Goal: Use online tool/utility: Utilize a website feature to perform a specific function

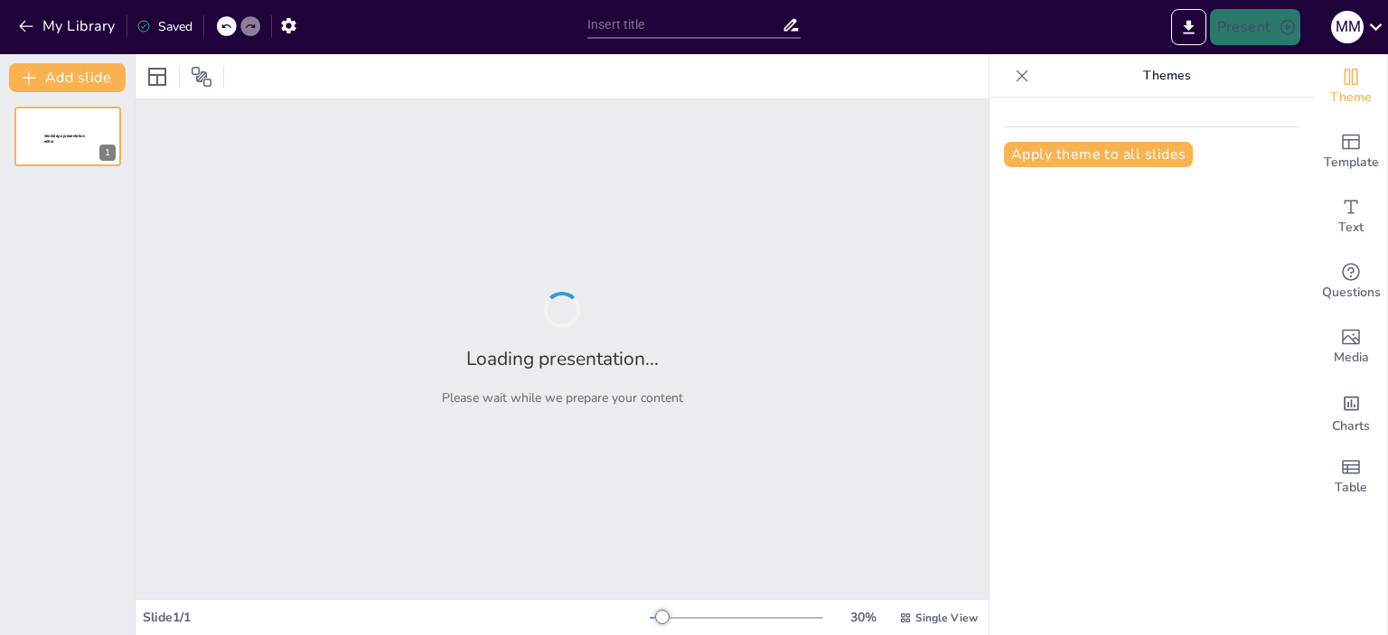
type input "Understanding the Science of Polygraphy: An Overview of Deception Detection"
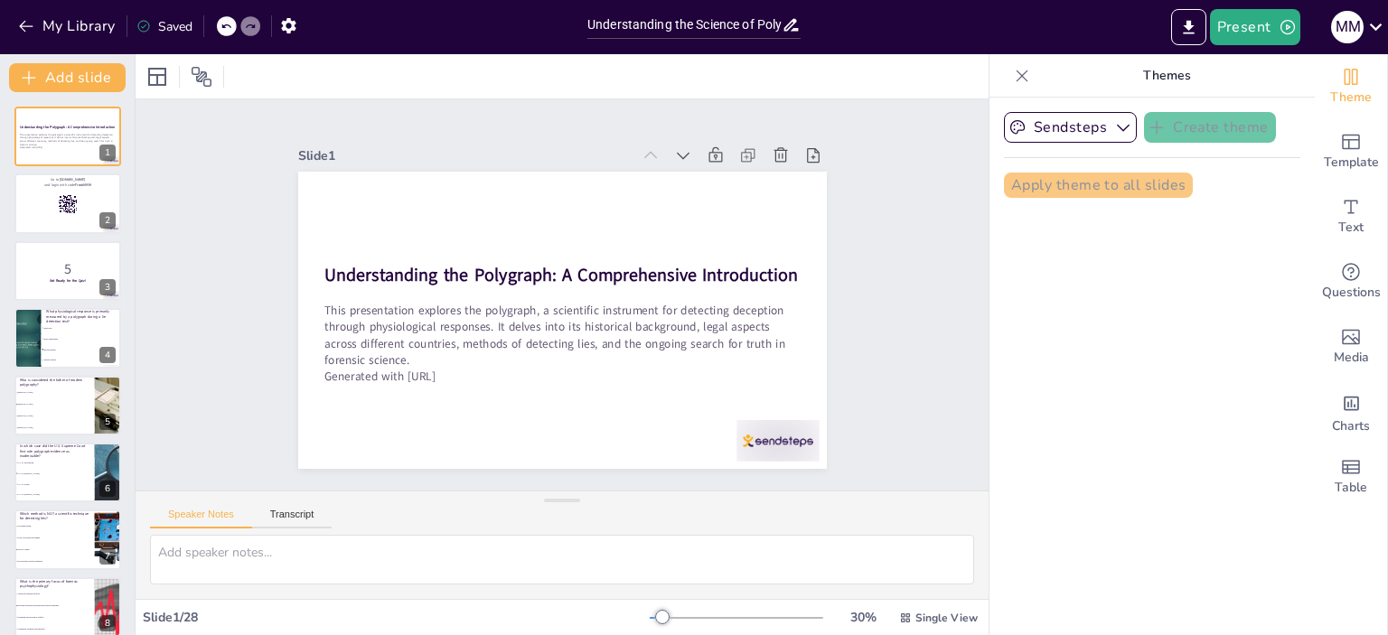
checkbox input "true"
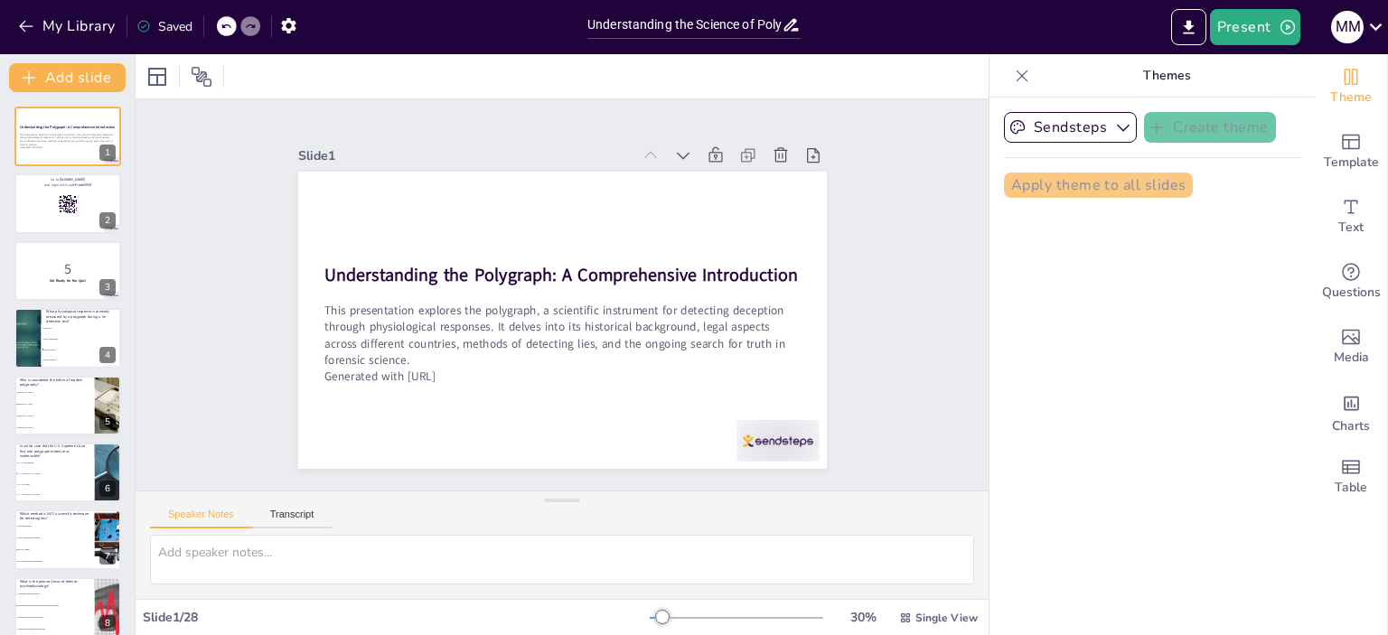
checkbox input "true"
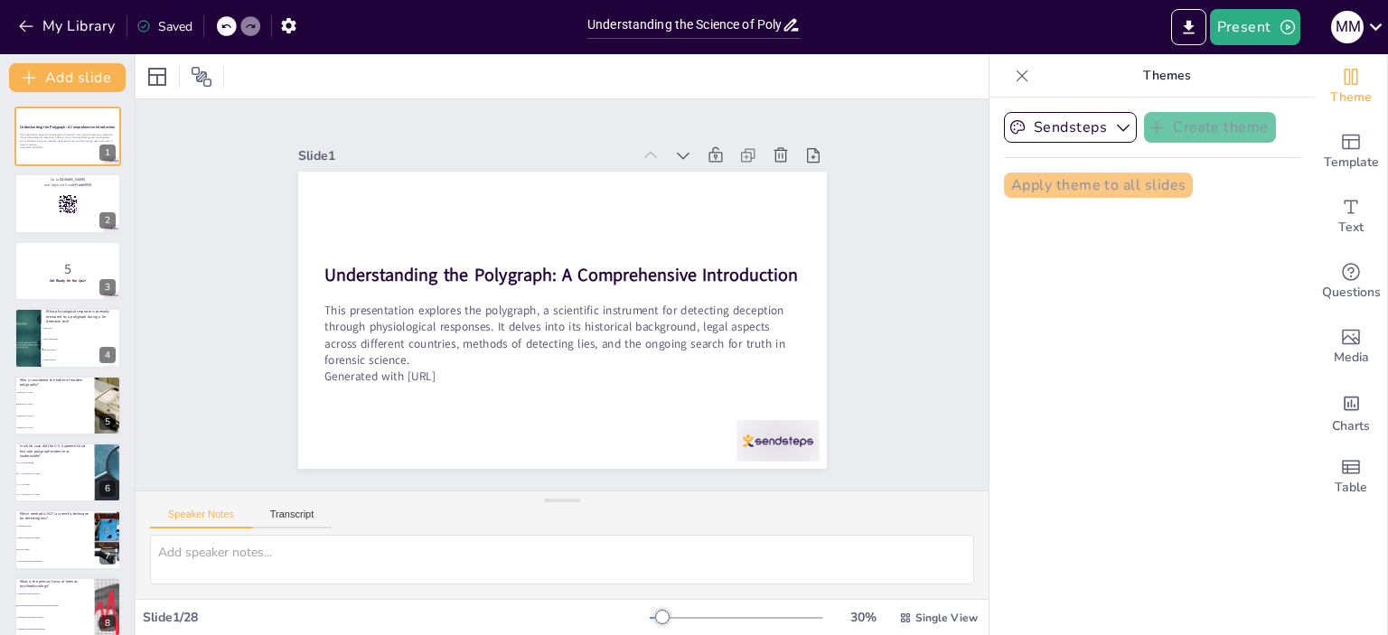
checkbox input "true"
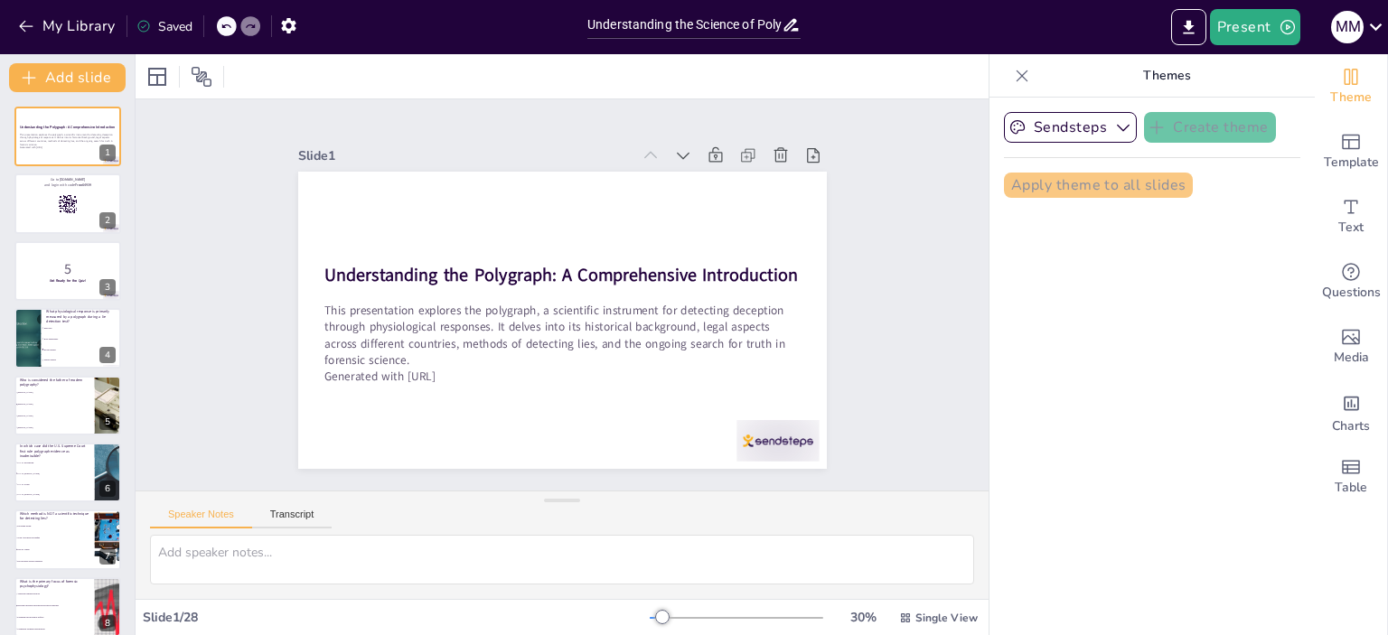
checkbox input "true"
